Goal: Information Seeking & Learning: Find specific fact

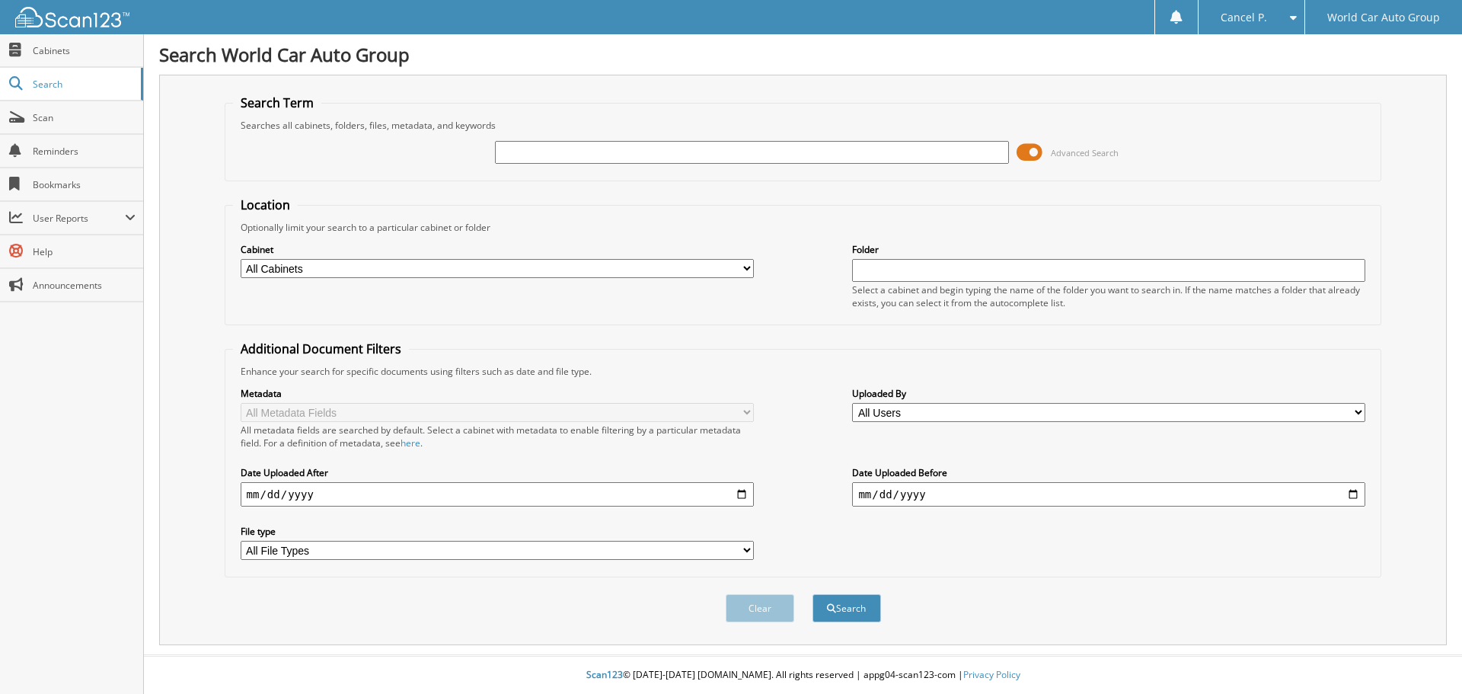
click at [716, 156] on input "text" at bounding box center [751, 152] width 513 height 23
type input "156084"
click at [812, 594] on button "Search" at bounding box center [846, 608] width 69 height 28
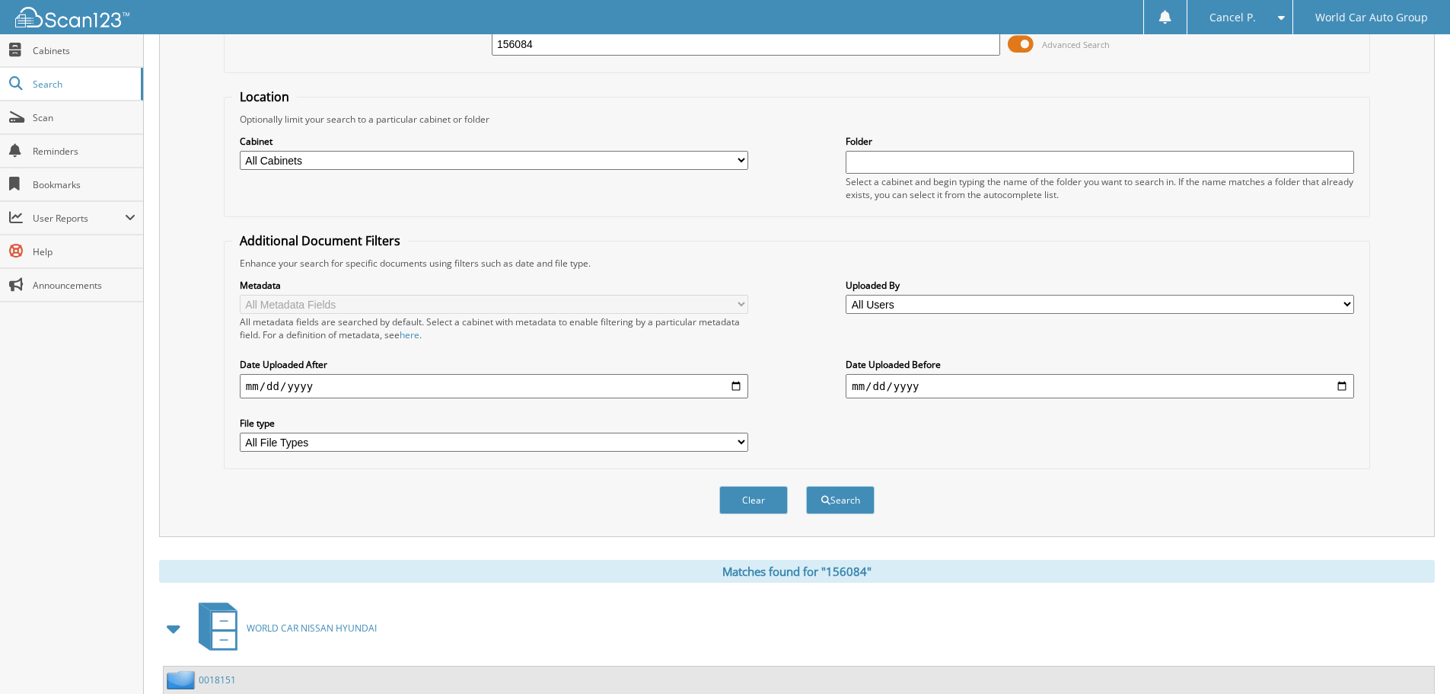
scroll to position [242, 0]
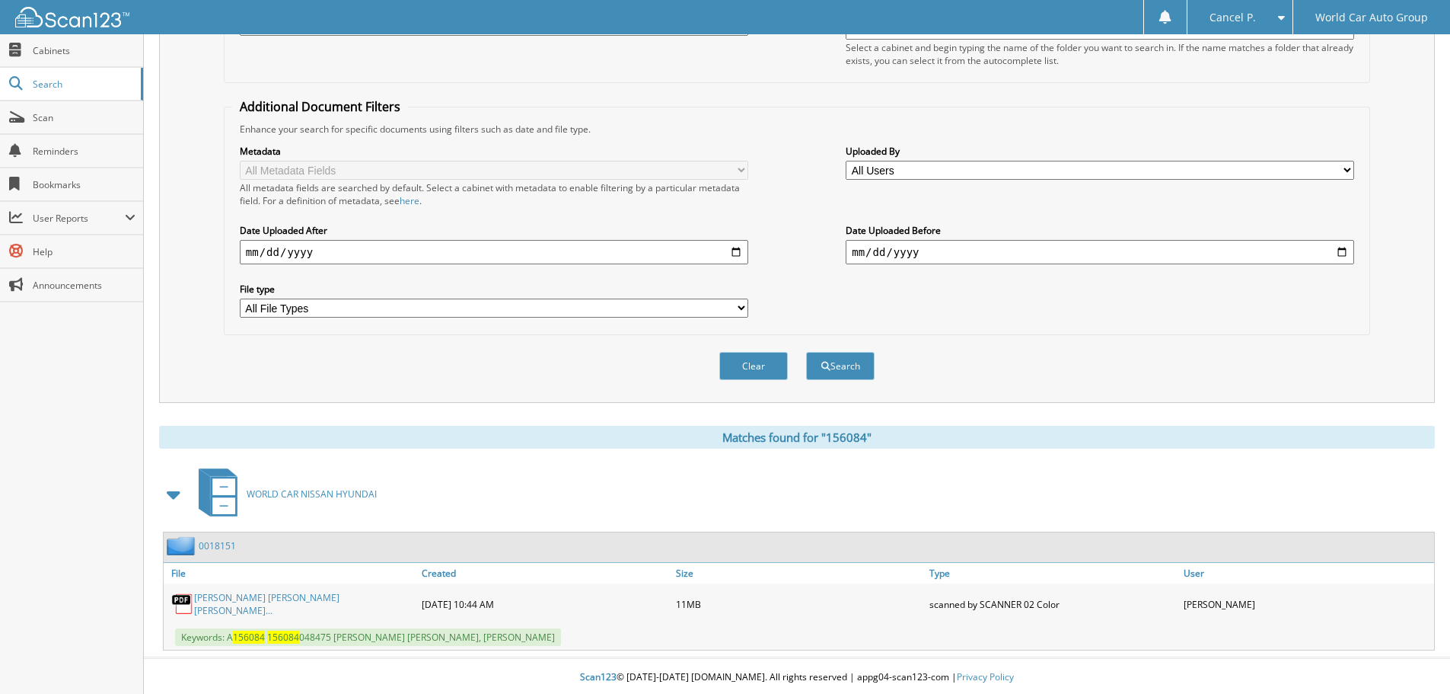
click at [261, 598] on link "PAUL DAVID SCHMIDT_ PATRICIA MICHELLE..." at bounding box center [304, 604] width 220 height 26
